Goal: Information Seeking & Learning: Compare options

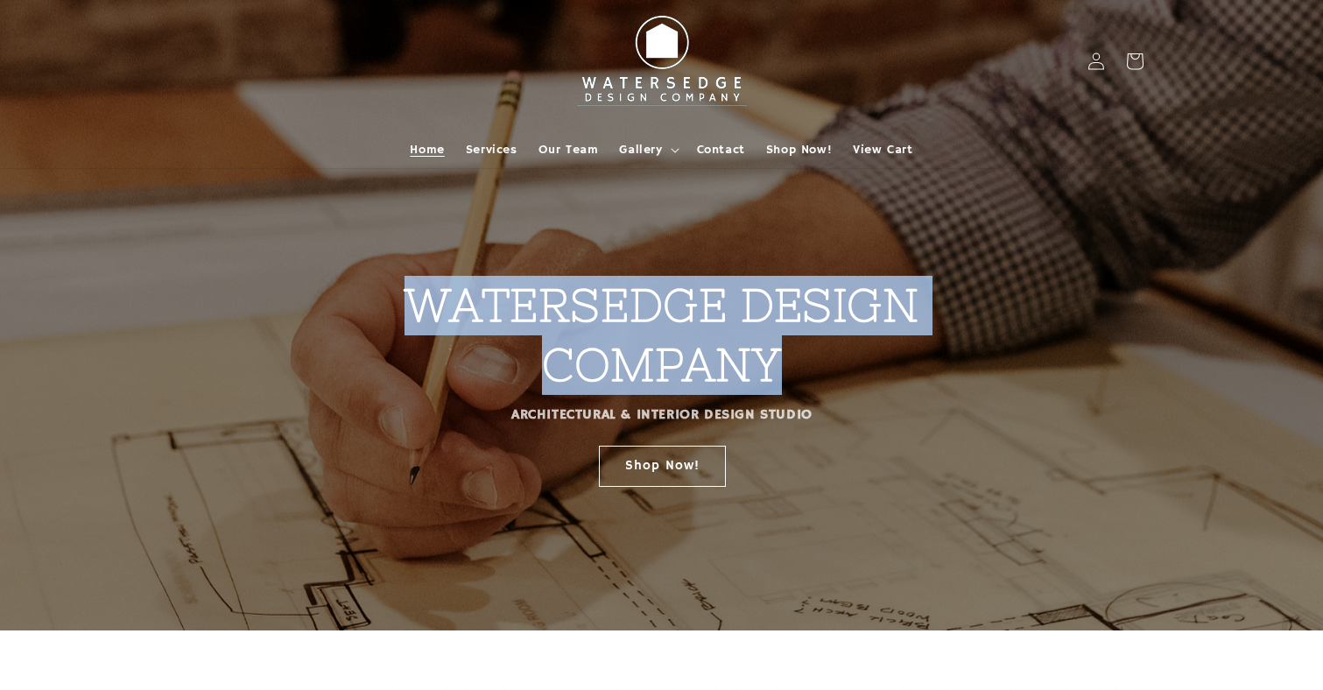
drag, startPoint x: 408, startPoint y: 310, endPoint x: 852, endPoint y: 367, distance: 447.6
click at [852, 367] on h2 "WATERSEDGE DESIGN COMPANY" at bounding box center [662, 269] width 718 height 250
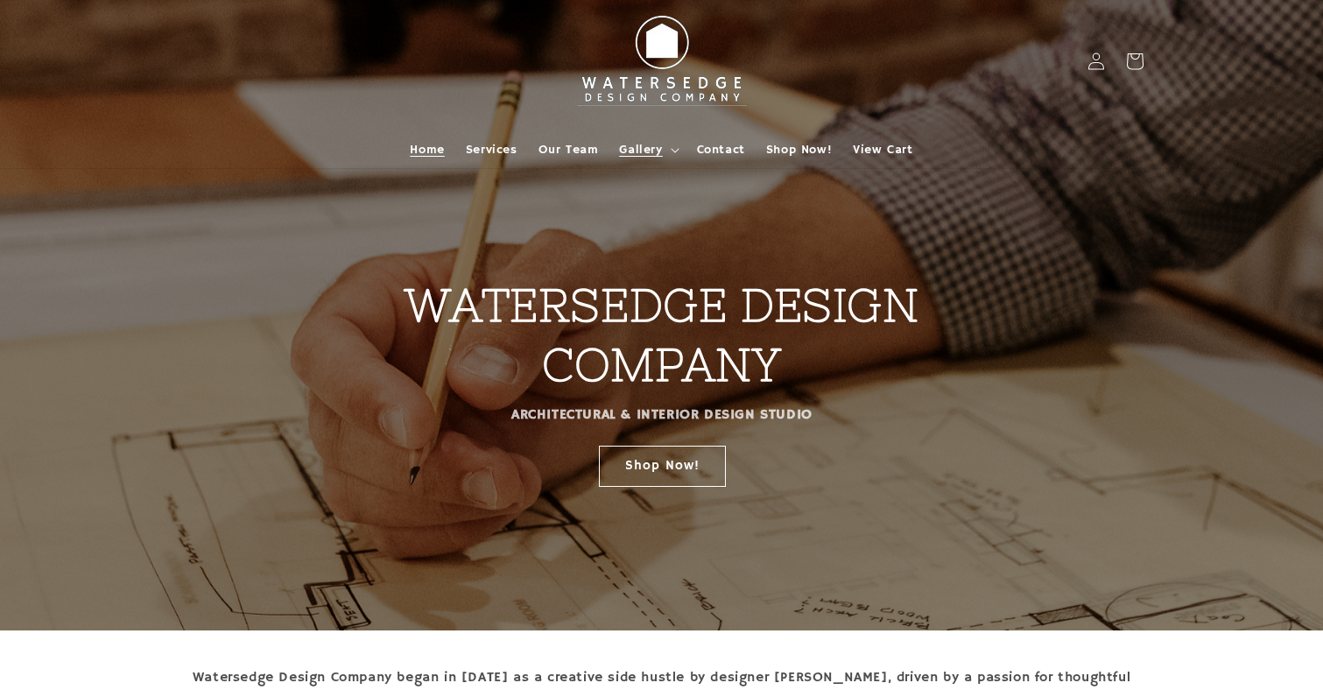
click at [645, 149] on span "Gallery" at bounding box center [640, 150] width 43 height 16
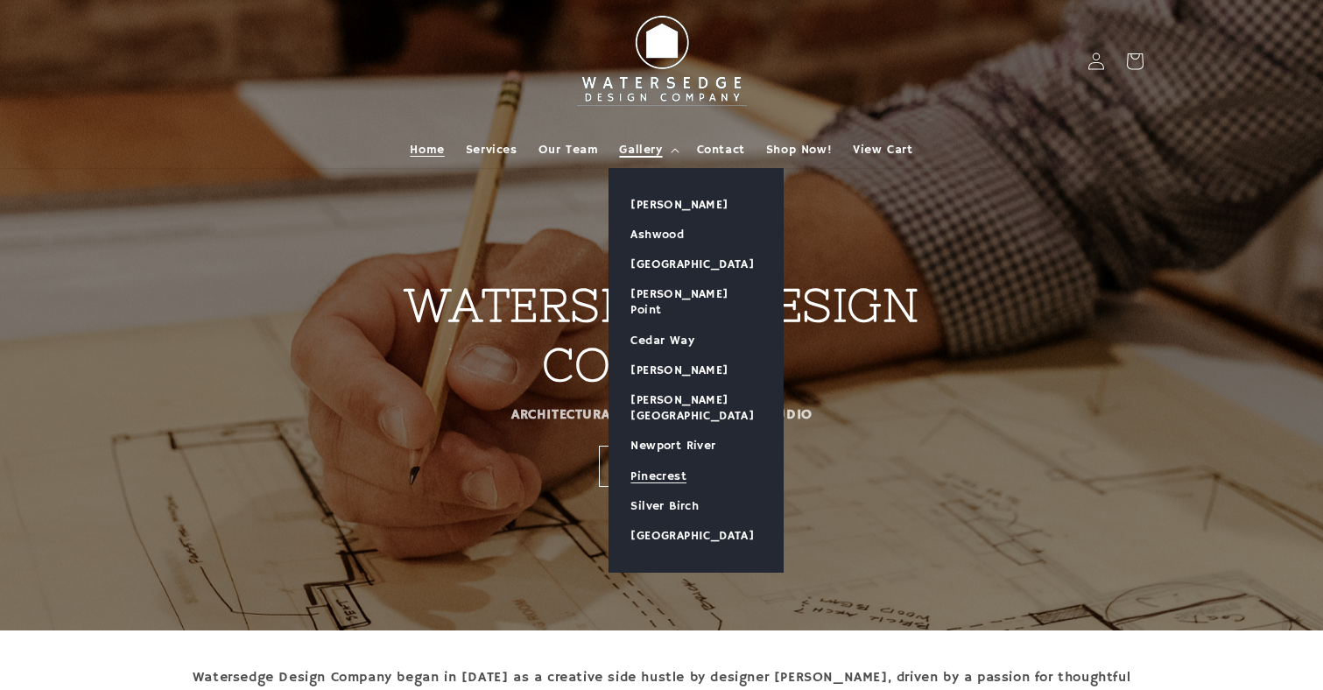
click at [665, 461] on link "Pinecrest" at bounding box center [695, 476] width 173 height 30
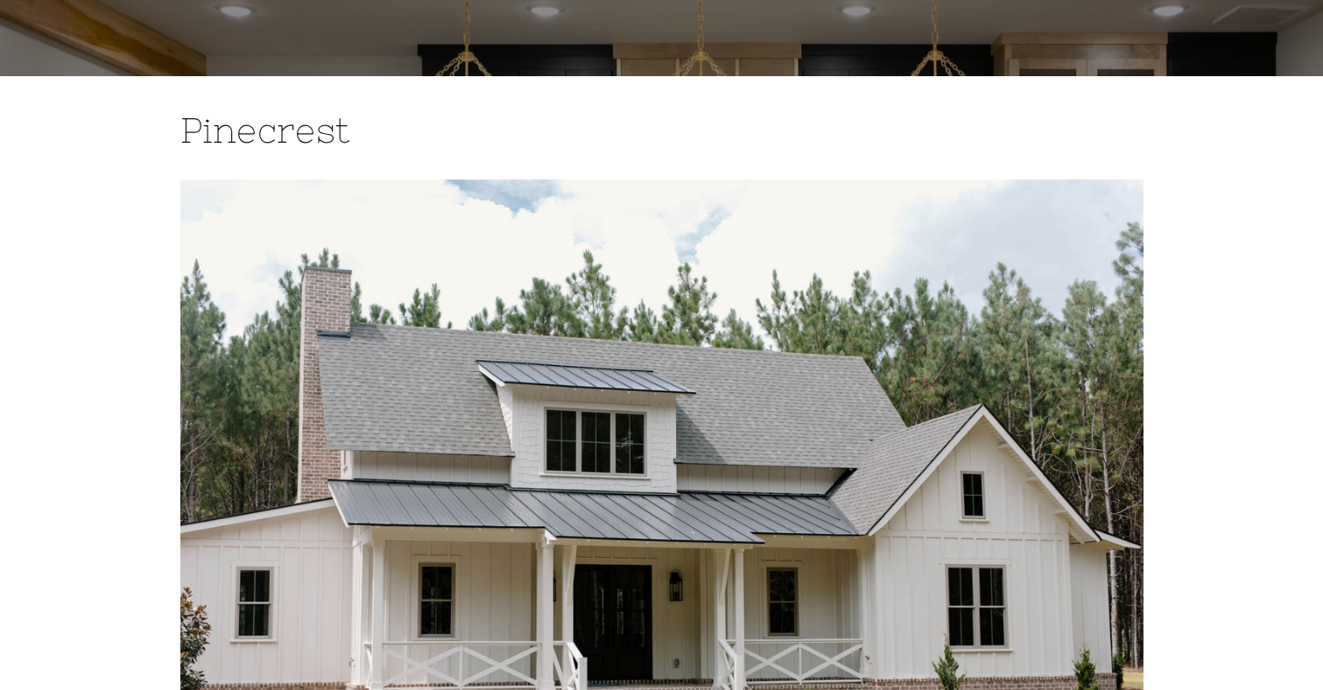
scroll to position [125, 0]
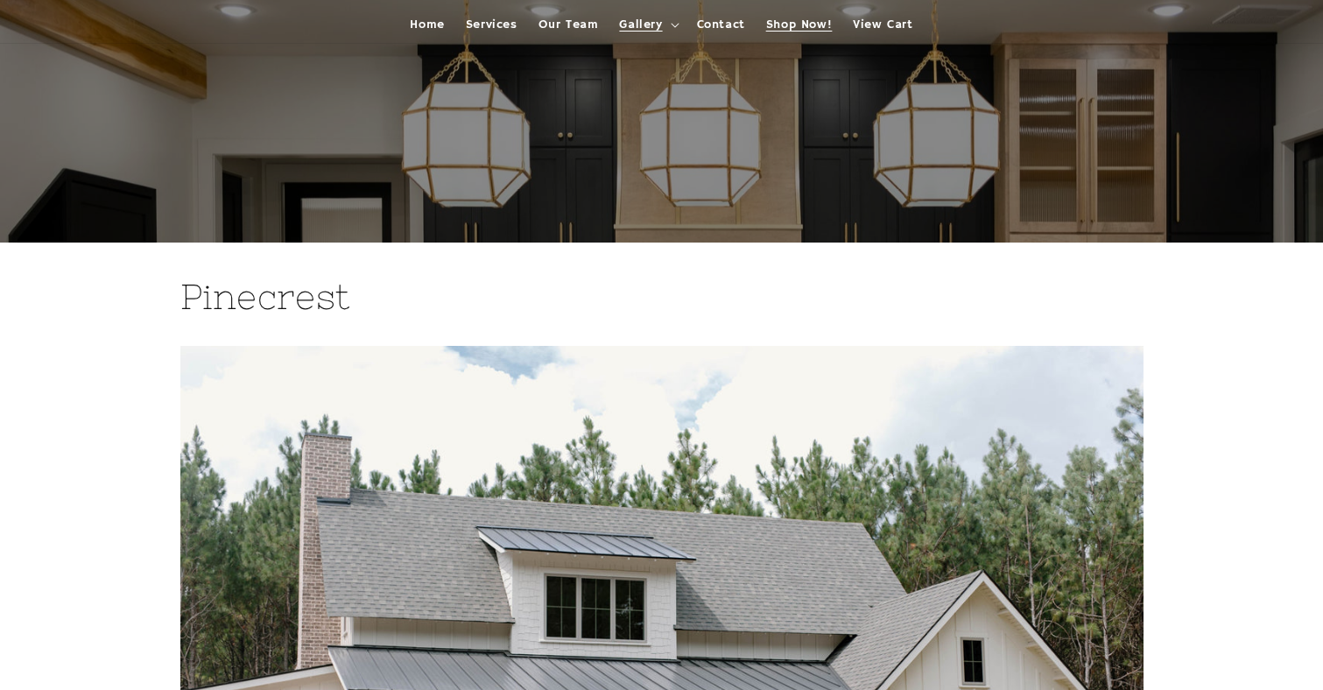
click at [777, 22] on span "Shop Now!" at bounding box center [799, 25] width 66 height 16
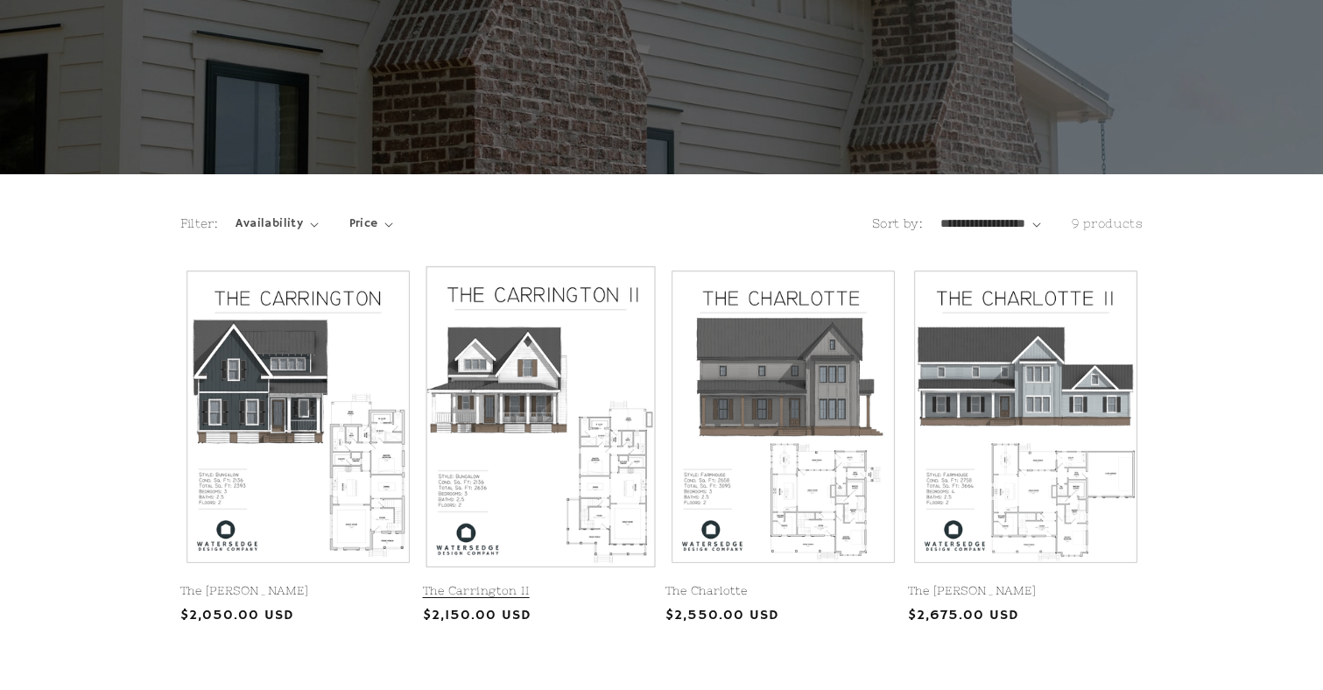
scroll to position [229, 0]
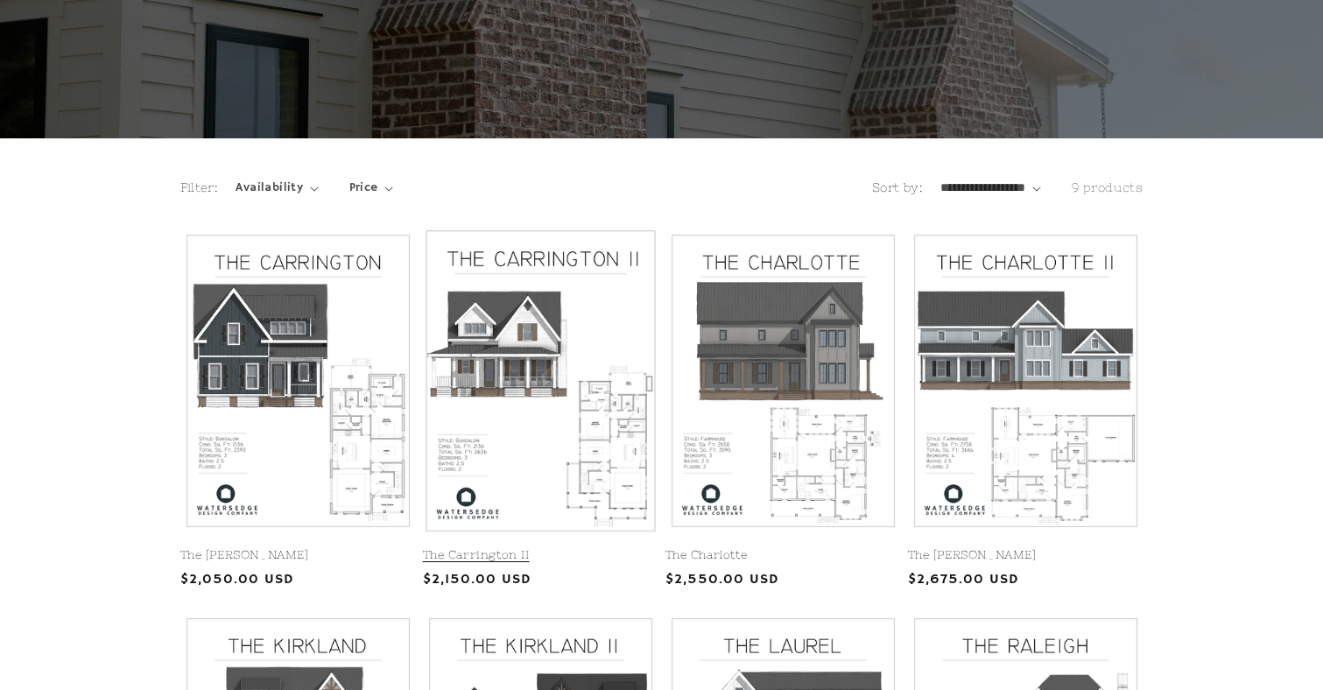
click at [497, 552] on link "The Carrington II" at bounding box center [541, 555] width 236 height 15
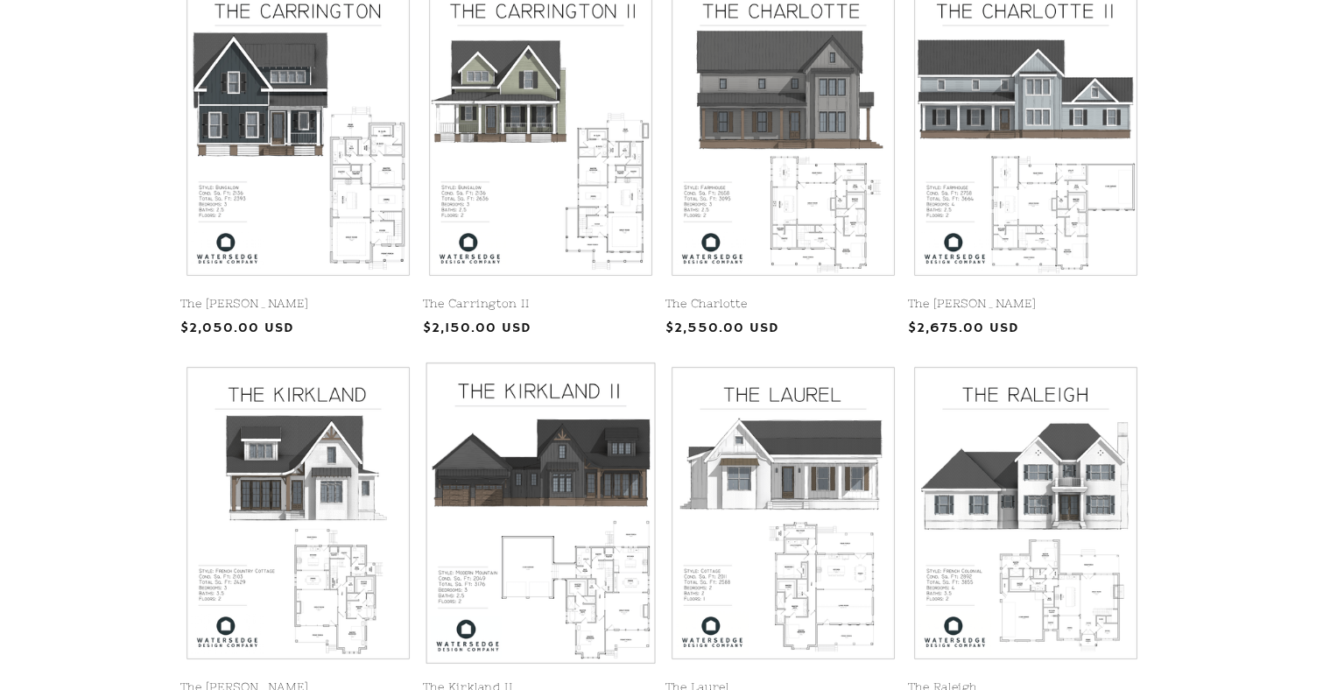
scroll to position [477, 0]
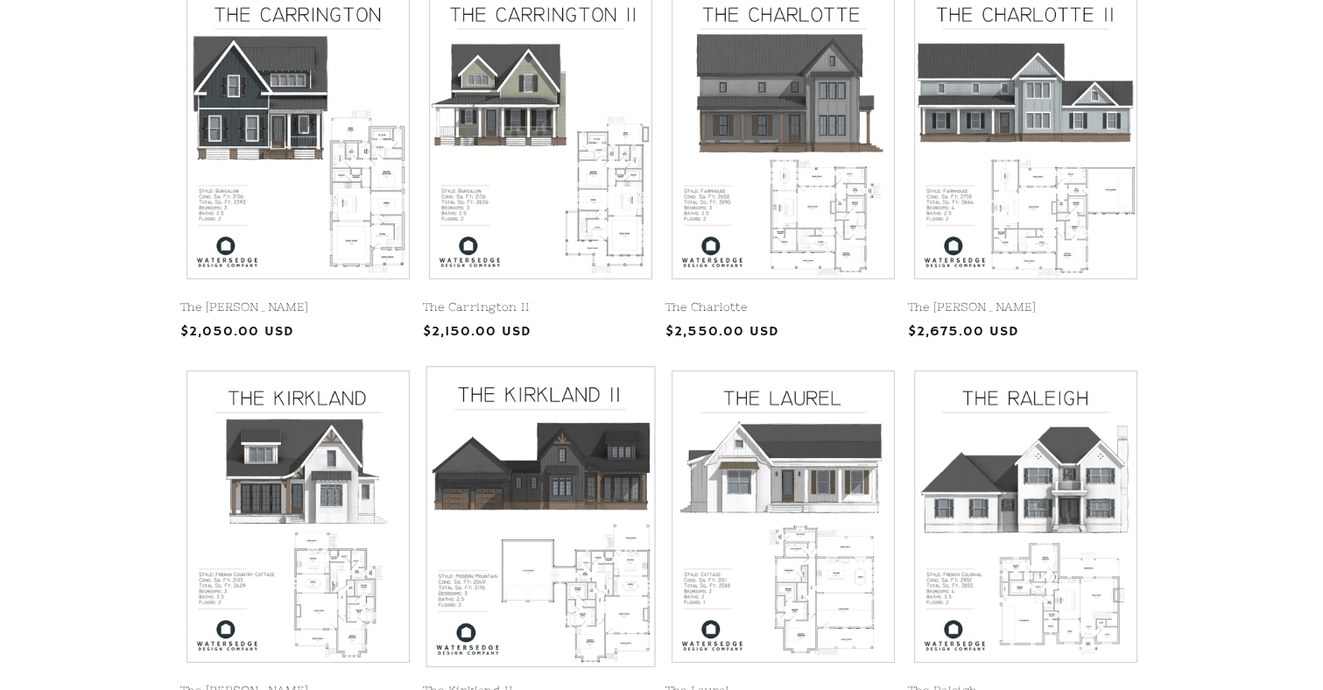
click at [595, 684] on link "The Kirkland II" at bounding box center [541, 691] width 236 height 15
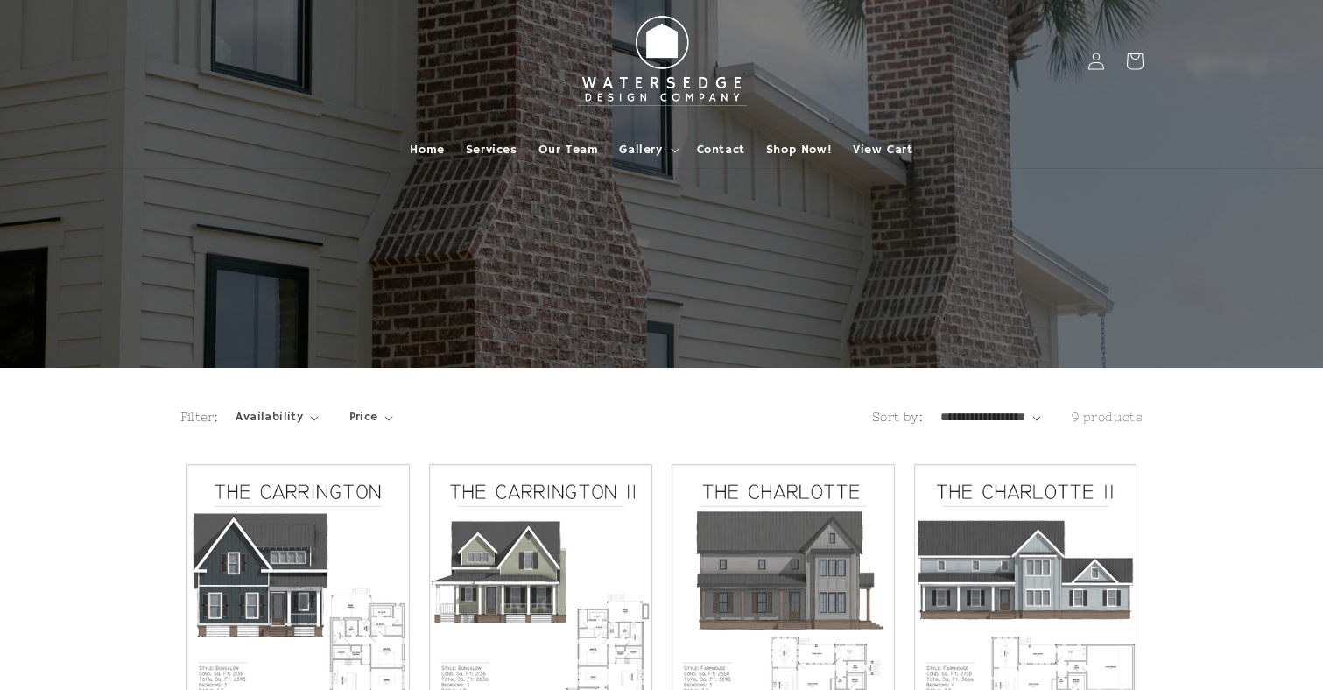
scroll to position [0, 0]
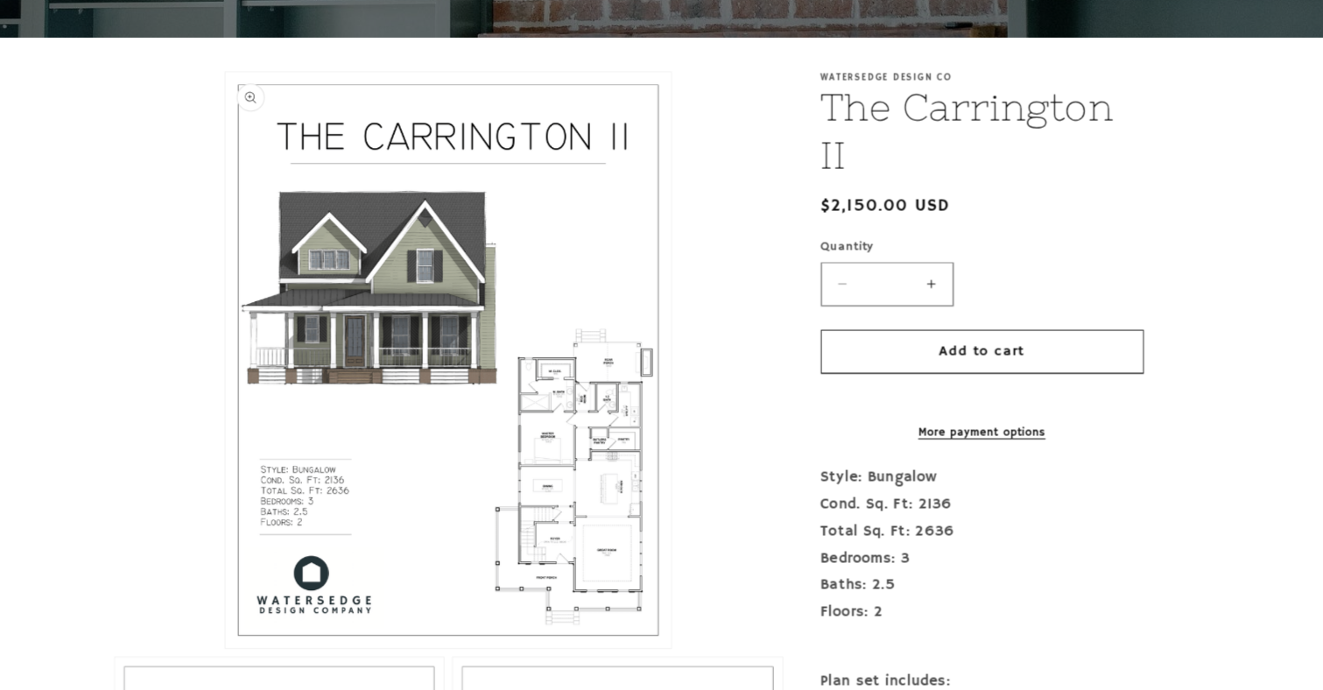
scroll to position [304, 0]
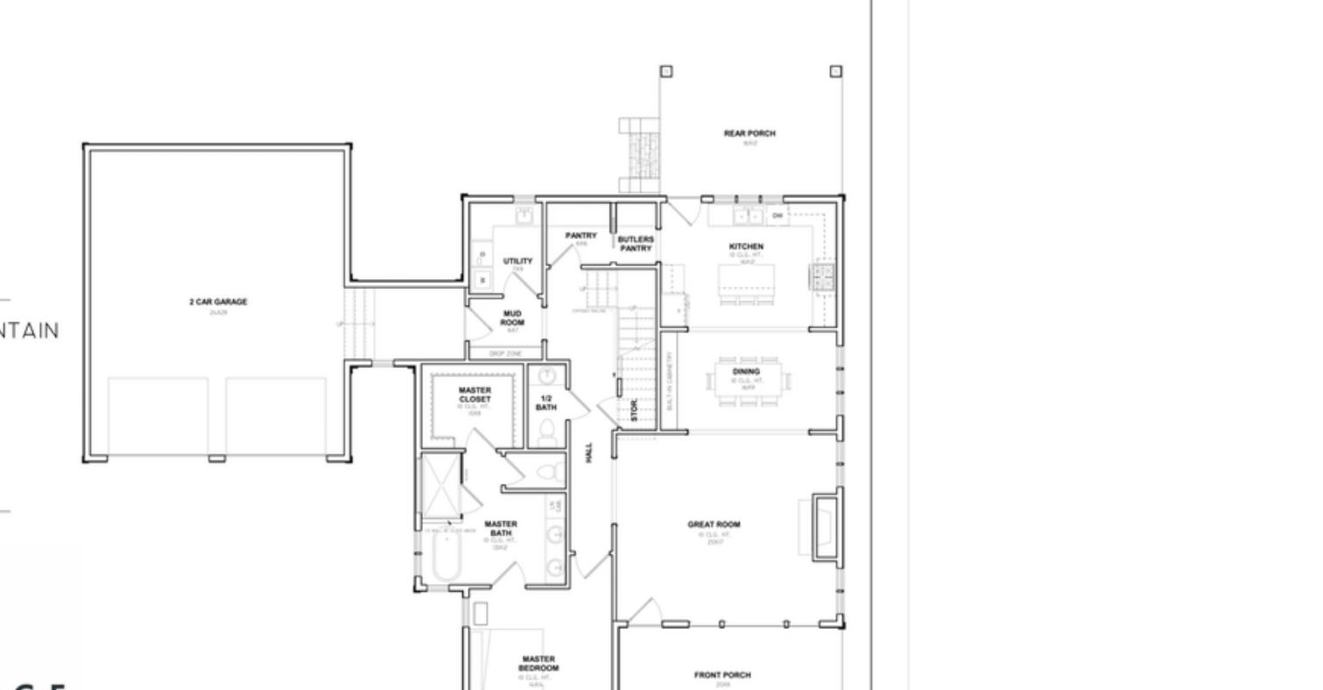
scroll to position [272, 0]
